Goal: Navigation & Orientation: Find specific page/section

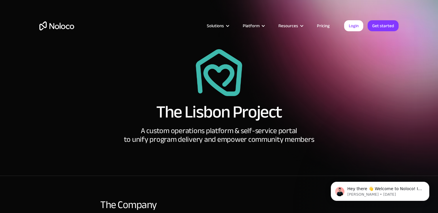
click at [48, 28] on img "home" at bounding box center [56, 25] width 35 height 9
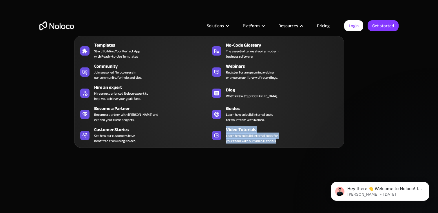
click at [370, 117] on div "How to change the date format in excel Convert Excel Date Formats Online For Fr…" at bounding box center [219, 205] width 371 height 295
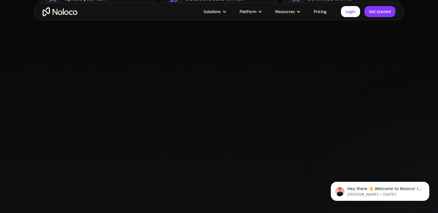
scroll to position [436, 0]
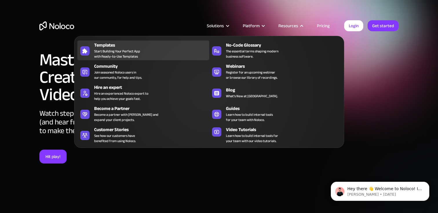
click at [119, 52] on span "Start Building Your Perfect App with Ready-to-Use Templates" at bounding box center [117, 54] width 46 height 10
